Goal: Task Accomplishment & Management: Use online tool/utility

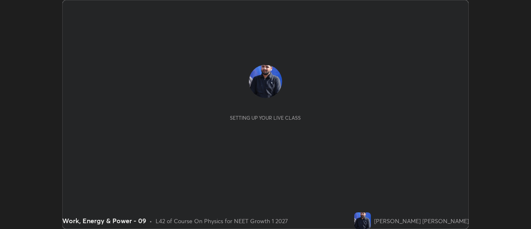
scroll to position [229, 531]
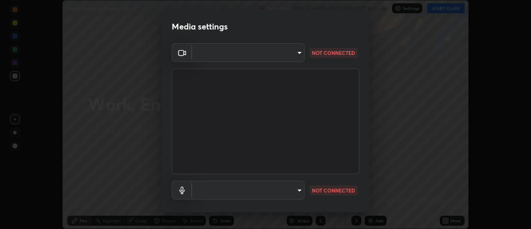
type input "985e4b1f72fc3b9494b48cef3b79fe3b682f9ae0bb15c20acfe574fe2aaad349"
type input "default"
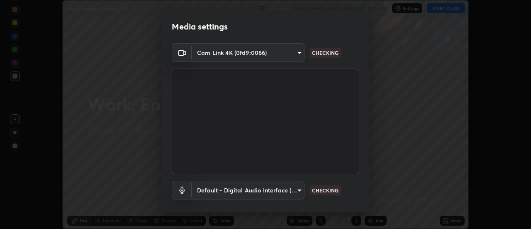
scroll to position [35, 0]
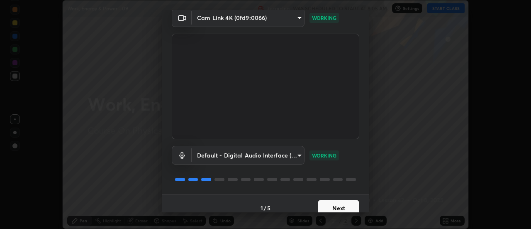
click at [343, 207] on button "Next" at bounding box center [338, 208] width 41 height 17
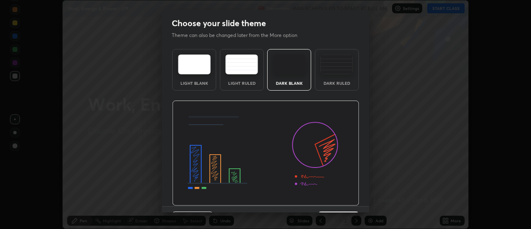
click at [345, 211] on button "Next" at bounding box center [338, 219] width 41 height 17
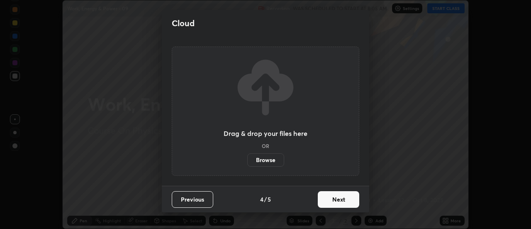
click at [346, 207] on button "Next" at bounding box center [338, 199] width 41 height 17
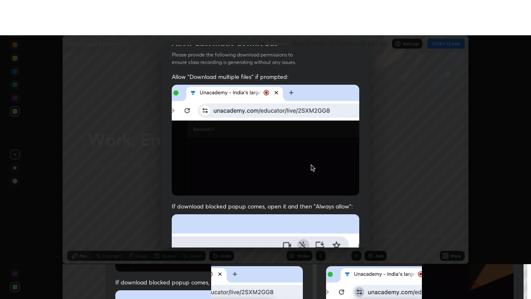
scroll to position [213, 0]
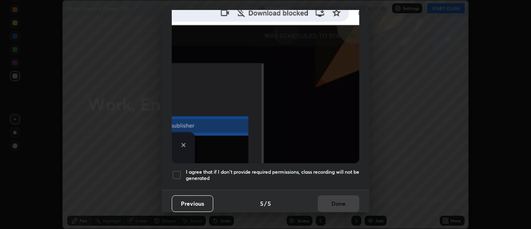
click at [341, 203] on div "Previous 5 / 5 Done" at bounding box center [265, 203] width 207 height 27
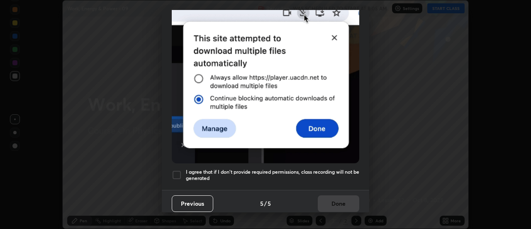
click at [346, 193] on div "Previous 5 / 5 Done" at bounding box center [265, 203] width 207 height 27
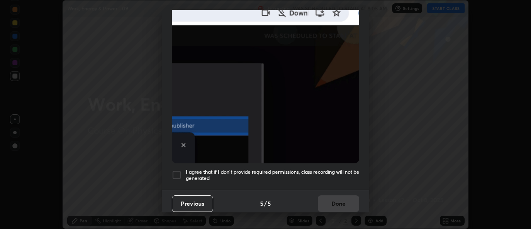
click at [354, 176] on h5 "I agree that if I don't provide required permissions, class recording will not …" at bounding box center [272, 174] width 173 height 13
click at [347, 200] on button "Done" at bounding box center [338, 203] width 41 height 17
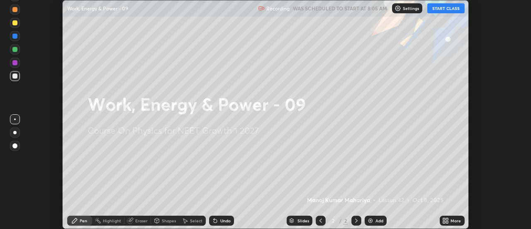
click at [451, 219] on div "More" at bounding box center [456, 220] width 10 height 4
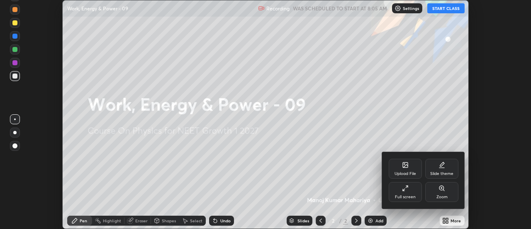
click at [400, 192] on div "Full screen" at bounding box center [405, 192] width 33 height 20
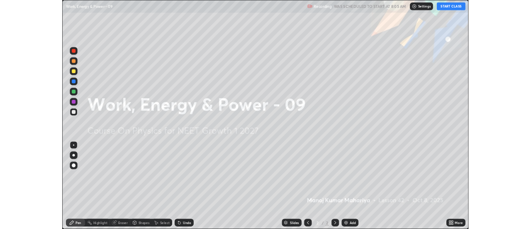
scroll to position [299, 531]
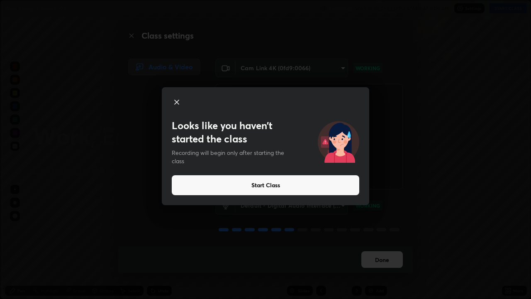
click at [284, 191] on button "Start Class" at bounding box center [266, 185] width 188 height 20
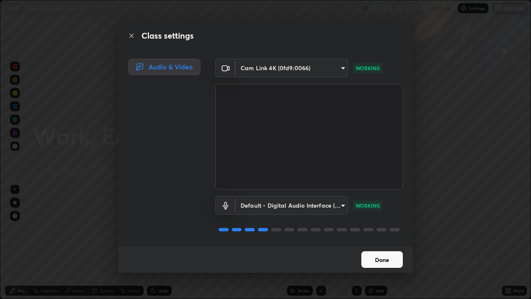
click at [387, 228] on button "Done" at bounding box center [381, 259] width 41 height 17
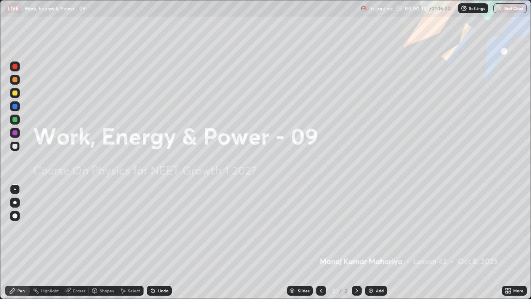
click at [368, 228] on div "Add" at bounding box center [376, 290] width 22 height 10
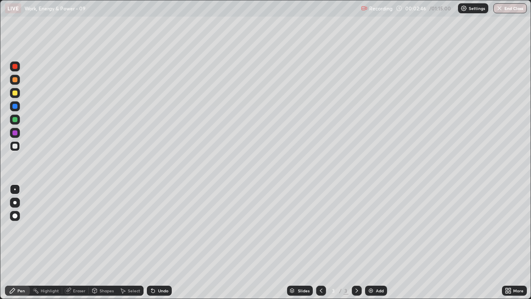
click at [17, 146] on div at bounding box center [14, 146] width 5 height 5
click at [15, 202] on div at bounding box center [14, 202] width 3 height 3
click at [153, 228] on icon at bounding box center [152, 290] width 3 height 3
click at [16, 147] on div at bounding box center [14, 146] width 5 height 5
click at [13, 68] on div at bounding box center [14, 66] width 5 height 5
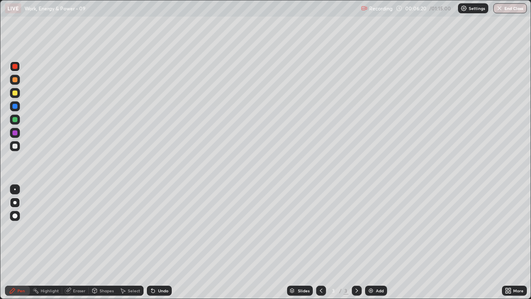
click at [12, 146] on div at bounding box center [14, 146] width 5 height 5
click at [17, 67] on div at bounding box center [14, 66] width 5 height 5
click at [156, 228] on div "Undo" at bounding box center [159, 290] width 25 height 10
click at [154, 228] on icon at bounding box center [153, 290] width 7 height 7
click at [152, 228] on icon at bounding box center [152, 290] width 3 height 3
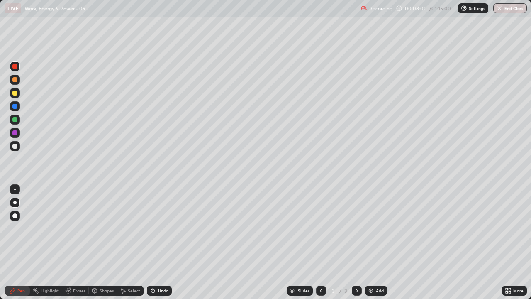
click at [153, 228] on icon at bounding box center [152, 290] width 3 height 3
click at [152, 228] on icon at bounding box center [152, 290] width 3 height 3
click at [151, 228] on icon at bounding box center [152, 290] width 3 height 3
click at [152, 228] on icon at bounding box center [152, 290] width 3 height 3
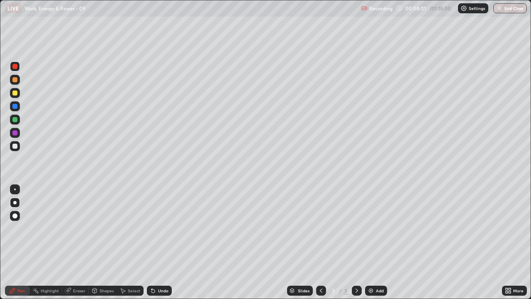
click at [153, 228] on icon at bounding box center [152, 290] width 3 height 3
click at [151, 228] on icon at bounding box center [152, 290] width 3 height 3
click at [152, 228] on icon at bounding box center [152, 290] width 3 height 3
click at [151, 228] on icon at bounding box center [152, 290] width 3 height 3
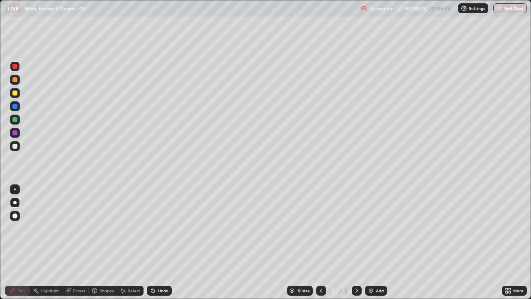
click at [152, 228] on icon at bounding box center [152, 290] width 3 height 3
click at [153, 228] on icon at bounding box center [153, 290] width 7 height 7
click at [152, 228] on icon at bounding box center [152, 290] width 3 height 3
click at [151, 228] on icon at bounding box center [152, 290] width 3 height 3
click at [366, 228] on div "Add" at bounding box center [376, 290] width 22 height 10
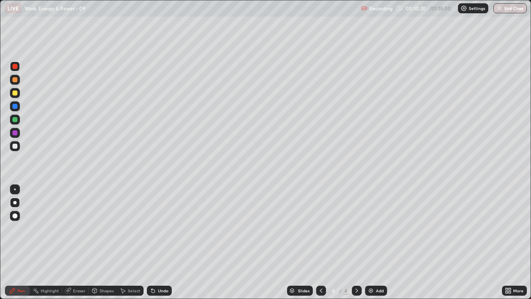
click at [15, 149] on div at bounding box center [15, 146] width 10 height 10
click at [17, 67] on div at bounding box center [14, 66] width 5 height 5
click at [14, 68] on div at bounding box center [14, 66] width 5 height 5
click at [150, 228] on icon at bounding box center [153, 290] width 7 height 7
click at [152, 228] on icon at bounding box center [152, 290] width 3 height 3
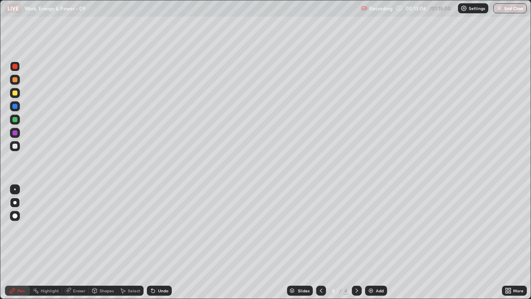
click at [151, 228] on icon at bounding box center [152, 290] width 3 height 3
click at [370, 228] on img at bounding box center [371, 290] width 7 height 7
click at [15, 147] on div at bounding box center [14, 146] width 5 height 5
click at [152, 228] on icon at bounding box center [152, 290] width 3 height 3
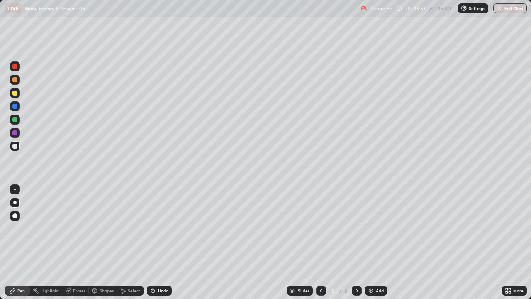
click at [153, 228] on div "Undo" at bounding box center [159, 290] width 25 height 10
click at [151, 228] on div "Undo" at bounding box center [159, 290] width 25 height 10
click at [150, 228] on div "Undo" at bounding box center [159, 290] width 25 height 10
click at [17, 68] on div at bounding box center [14, 66] width 5 height 5
click at [151, 228] on icon at bounding box center [152, 290] width 3 height 3
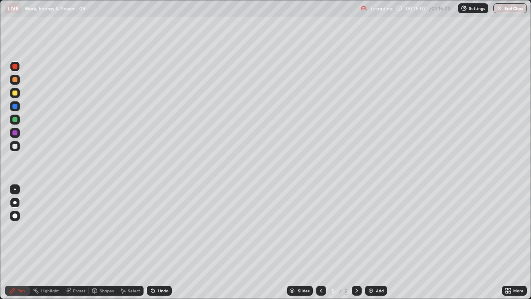
click at [151, 228] on icon at bounding box center [151, 288] width 1 height 1
click at [323, 228] on div at bounding box center [321, 290] width 10 height 17
click at [321, 228] on icon at bounding box center [321, 290] width 7 height 7
click at [356, 228] on icon at bounding box center [356, 290] width 7 height 7
click at [154, 228] on icon at bounding box center [153, 290] width 7 height 7
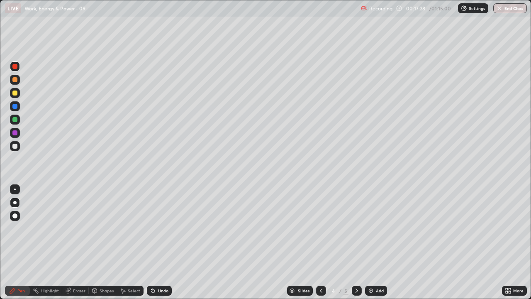
click at [353, 228] on icon at bounding box center [356, 290] width 7 height 7
click at [368, 228] on img at bounding box center [371, 290] width 7 height 7
click at [15, 148] on div at bounding box center [14, 146] width 5 height 5
click at [151, 228] on icon at bounding box center [152, 290] width 3 height 3
click at [15, 94] on div at bounding box center [14, 92] width 5 height 5
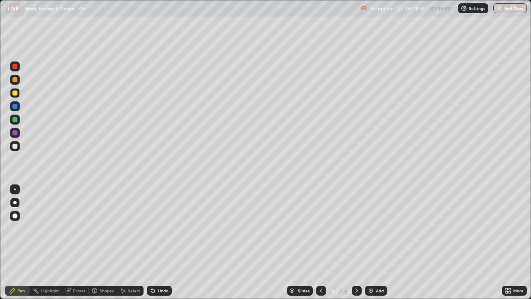
click at [15, 145] on div at bounding box center [14, 146] width 5 height 5
click at [320, 228] on icon at bounding box center [321, 290] width 7 height 7
click at [356, 228] on icon at bounding box center [356, 290] width 7 height 7
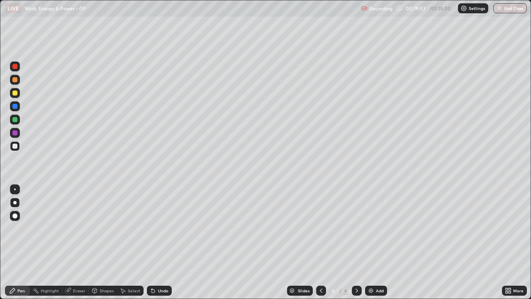
click at [150, 228] on icon at bounding box center [153, 290] width 7 height 7
click at [151, 228] on icon at bounding box center [152, 290] width 3 height 3
click at [147, 228] on div "Undo" at bounding box center [159, 290] width 25 height 10
click at [151, 228] on icon at bounding box center [151, 288] width 1 height 1
click at [373, 228] on img at bounding box center [371, 290] width 7 height 7
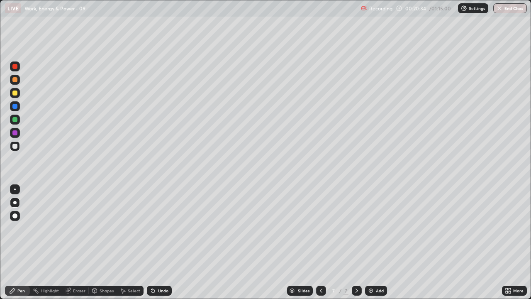
click at [15, 146] on div at bounding box center [14, 146] width 5 height 5
click at [151, 228] on icon at bounding box center [152, 290] width 3 height 3
click at [151, 228] on icon at bounding box center [151, 288] width 1 height 1
click at [151, 228] on icon at bounding box center [152, 290] width 3 height 3
click at [150, 228] on icon at bounding box center [153, 290] width 7 height 7
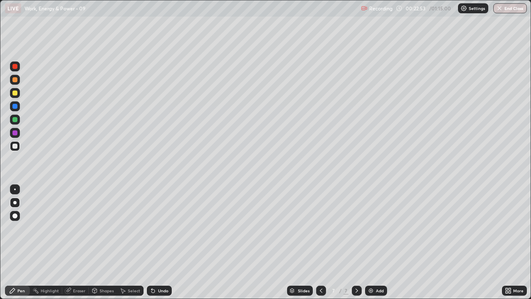
click at [16, 68] on div at bounding box center [14, 66] width 5 height 5
click at [151, 228] on icon at bounding box center [152, 290] width 3 height 3
click at [318, 228] on icon at bounding box center [321, 290] width 7 height 7
click at [320, 228] on icon at bounding box center [321, 290] width 7 height 7
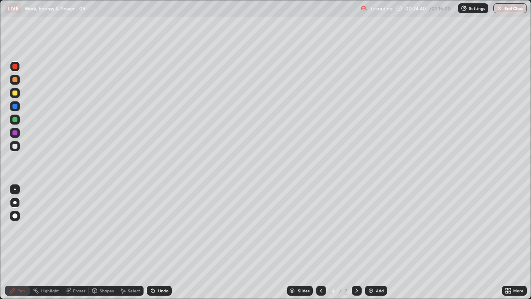
click at [319, 228] on div at bounding box center [321, 290] width 10 height 10
click at [353, 228] on icon at bounding box center [356, 290] width 7 height 7
click at [356, 228] on icon at bounding box center [357, 290] width 2 height 4
click at [81, 228] on div "Eraser" at bounding box center [79, 290] width 12 height 4
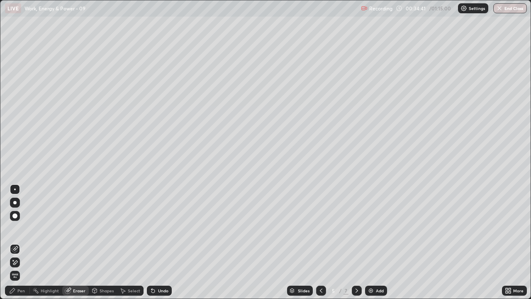
click at [23, 228] on div "Pen" at bounding box center [20, 290] width 7 height 4
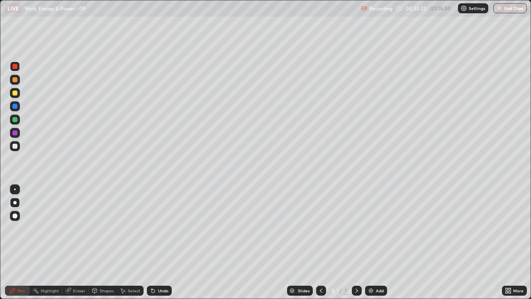
click at [356, 228] on icon at bounding box center [357, 290] width 2 height 4
click at [320, 228] on icon at bounding box center [321, 290] width 7 height 7
click at [356, 228] on icon at bounding box center [357, 290] width 2 height 4
click at [319, 228] on div at bounding box center [321, 290] width 10 height 10
click at [352, 228] on div at bounding box center [357, 290] width 10 height 10
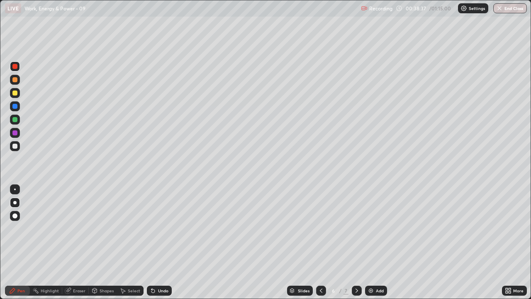
click at [360, 228] on div at bounding box center [357, 290] width 10 height 10
click at [356, 228] on icon at bounding box center [356, 290] width 7 height 7
click at [321, 228] on div at bounding box center [321, 290] width 10 height 17
click at [356, 228] on icon at bounding box center [356, 290] width 7 height 7
click at [370, 228] on img at bounding box center [371, 290] width 7 height 7
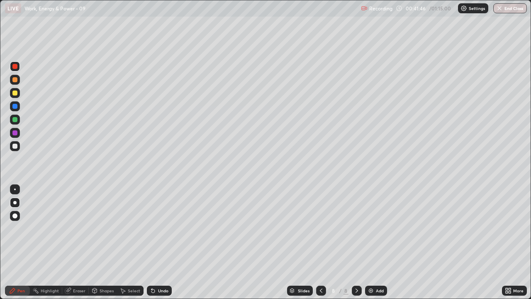
click at [320, 228] on icon at bounding box center [321, 290] width 7 height 7
click at [20, 228] on div "Pen" at bounding box center [17, 290] width 25 height 10
click at [14, 204] on div at bounding box center [15, 202] width 10 height 10
click at [15, 147] on div at bounding box center [14, 146] width 5 height 5
click at [20, 228] on div "Pen" at bounding box center [17, 290] width 25 height 10
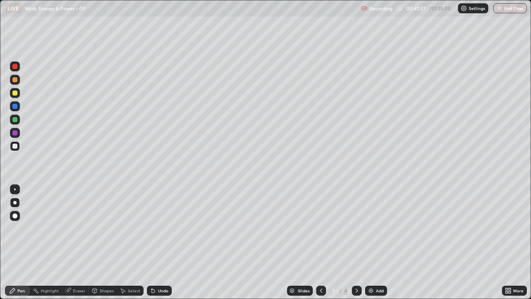
click at [356, 228] on icon at bounding box center [356, 290] width 7 height 7
click at [15, 146] on div at bounding box center [14, 146] width 5 height 5
click at [14, 149] on div at bounding box center [15, 146] width 10 height 10
click at [17, 148] on div at bounding box center [14, 146] width 5 height 5
click at [153, 228] on icon at bounding box center [152, 290] width 3 height 3
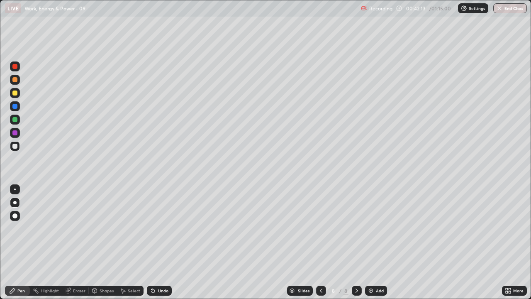
click at [155, 228] on icon at bounding box center [153, 290] width 7 height 7
click at [13, 146] on div at bounding box center [14, 146] width 5 height 5
click at [15, 93] on div at bounding box center [14, 92] width 5 height 5
click at [15, 65] on div at bounding box center [14, 66] width 5 height 5
click at [13, 147] on div at bounding box center [14, 146] width 5 height 5
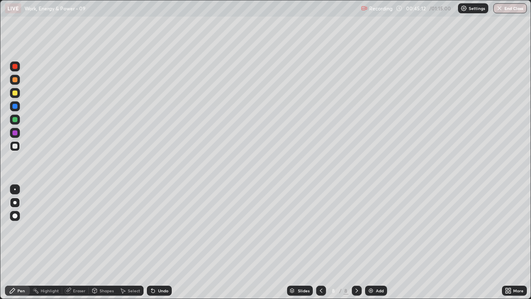
click at [371, 228] on img at bounding box center [371, 290] width 7 height 7
click at [15, 93] on div at bounding box center [14, 92] width 5 height 5
click at [15, 147] on div at bounding box center [14, 146] width 5 height 5
click at [17, 68] on div at bounding box center [14, 66] width 5 height 5
click at [17, 67] on div at bounding box center [14, 66] width 5 height 5
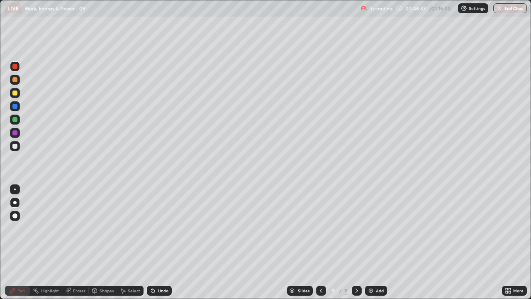
click at [14, 148] on div at bounding box center [14, 146] width 5 height 5
click at [15, 68] on div at bounding box center [14, 66] width 5 height 5
click at [13, 146] on div at bounding box center [14, 146] width 5 height 5
click at [155, 228] on div "Undo" at bounding box center [159, 290] width 25 height 10
click at [152, 228] on icon at bounding box center [152, 290] width 3 height 3
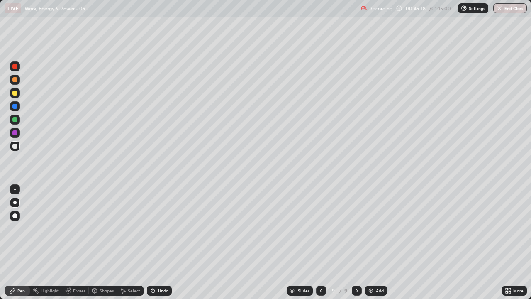
click at [153, 228] on icon at bounding box center [153, 290] width 7 height 7
click at [152, 228] on icon at bounding box center [152, 290] width 3 height 3
click at [154, 228] on icon at bounding box center [153, 290] width 7 height 7
click at [156, 228] on div "Undo" at bounding box center [159, 290] width 25 height 10
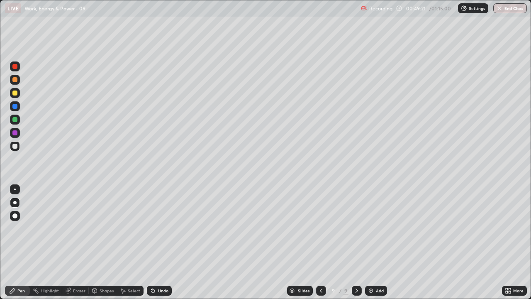
click at [155, 228] on icon at bounding box center [153, 290] width 7 height 7
click at [154, 228] on icon at bounding box center [153, 290] width 7 height 7
click at [152, 228] on icon at bounding box center [152, 290] width 3 height 3
click at [155, 228] on icon at bounding box center [153, 290] width 7 height 7
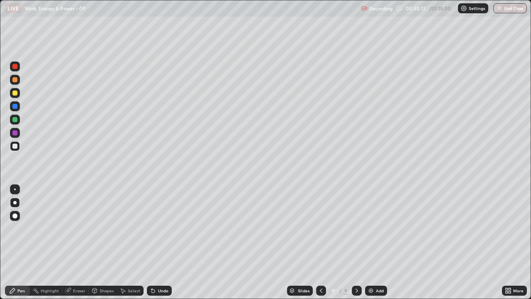
click at [151, 228] on icon at bounding box center [151, 288] width 1 height 1
click at [151, 228] on icon at bounding box center [152, 290] width 3 height 3
click at [80, 228] on div "Eraser" at bounding box center [79, 290] width 12 height 4
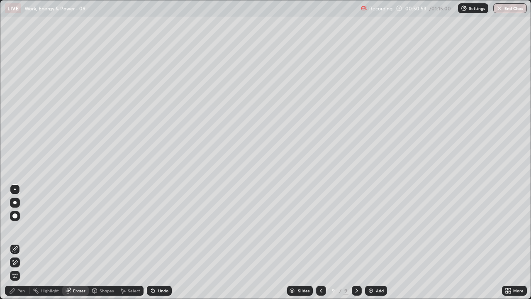
click at [23, 228] on div "Pen" at bounding box center [17, 290] width 25 height 10
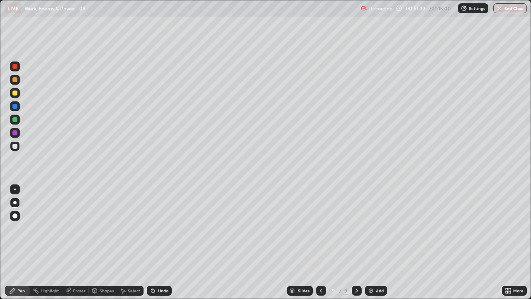
click at [390, 228] on div "Slides 9 / 9 Add" at bounding box center [337, 290] width 330 height 17
click at [324, 228] on div at bounding box center [321, 290] width 10 height 10
click at [356, 228] on icon at bounding box center [356, 290] width 7 height 7
click at [375, 228] on div "Add" at bounding box center [376, 290] width 22 height 10
click at [316, 228] on div at bounding box center [321, 290] width 10 height 10
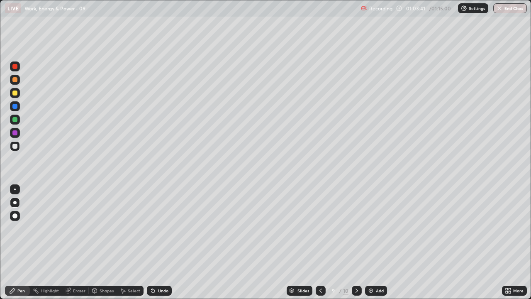
click at [357, 228] on icon at bounding box center [356, 290] width 7 height 7
click at [15, 146] on div at bounding box center [14, 146] width 5 height 5
click at [15, 68] on div at bounding box center [14, 66] width 5 height 5
click at [15, 94] on div at bounding box center [14, 92] width 5 height 5
click at [83, 228] on div "Eraser" at bounding box center [79, 290] width 12 height 4
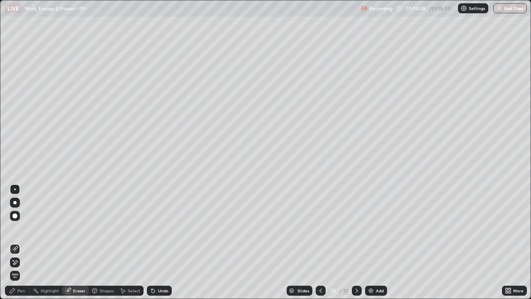
click at [22, 228] on div "Pen" at bounding box center [20, 290] width 7 height 4
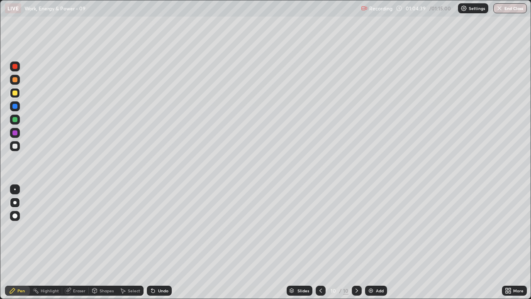
click at [16, 146] on div at bounding box center [14, 146] width 5 height 5
click at [320, 228] on icon at bounding box center [320, 290] width 7 height 7
click at [356, 228] on icon at bounding box center [356, 290] width 7 height 7
click at [18, 92] on div at bounding box center [15, 93] width 10 height 10
click at [15, 144] on div at bounding box center [14, 146] width 5 height 5
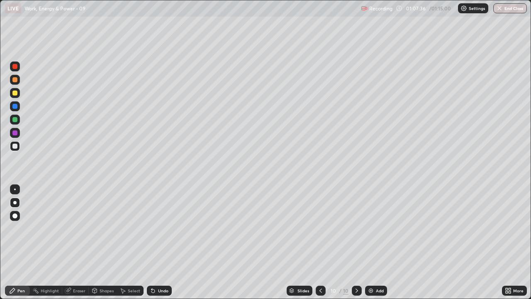
click at [321, 228] on icon at bounding box center [320, 290] width 7 height 7
click at [14, 93] on div at bounding box center [14, 92] width 5 height 5
click at [355, 228] on div at bounding box center [357, 290] width 10 height 10
click at [515, 9] on button "End Class" at bounding box center [510, 8] width 33 height 10
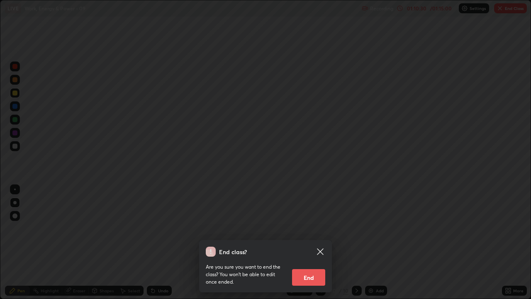
click at [316, 228] on button "End" at bounding box center [308, 277] width 33 height 17
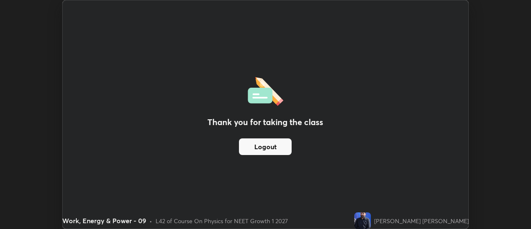
scroll to position [41257, 40955]
